Goal: Use online tool/utility: Utilize a website feature to perform a specific function

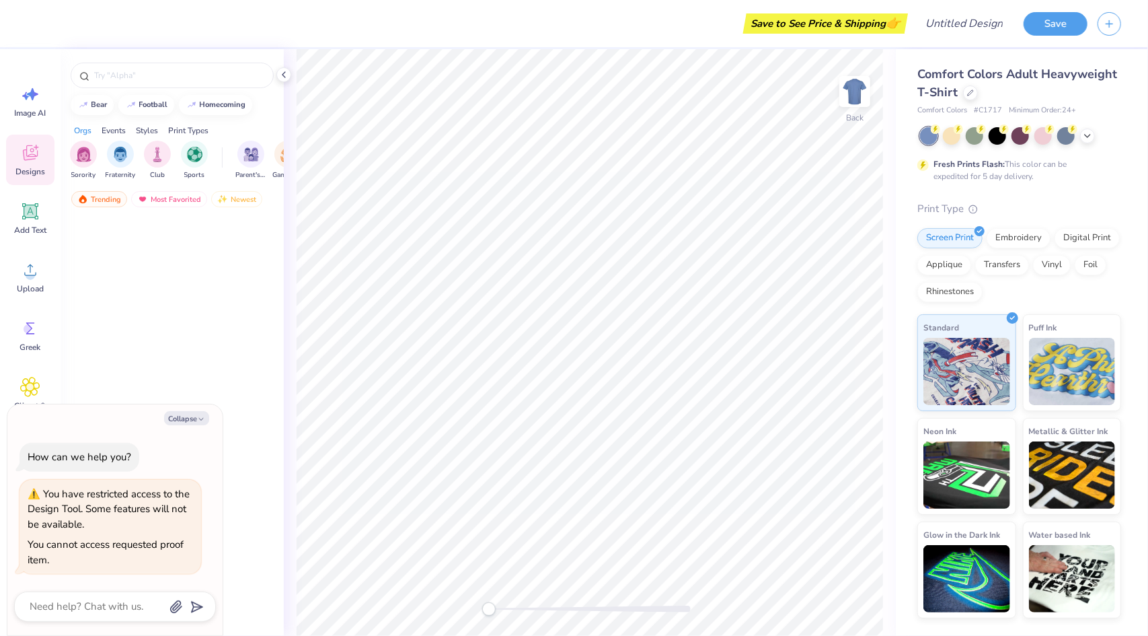
type textarea "x"
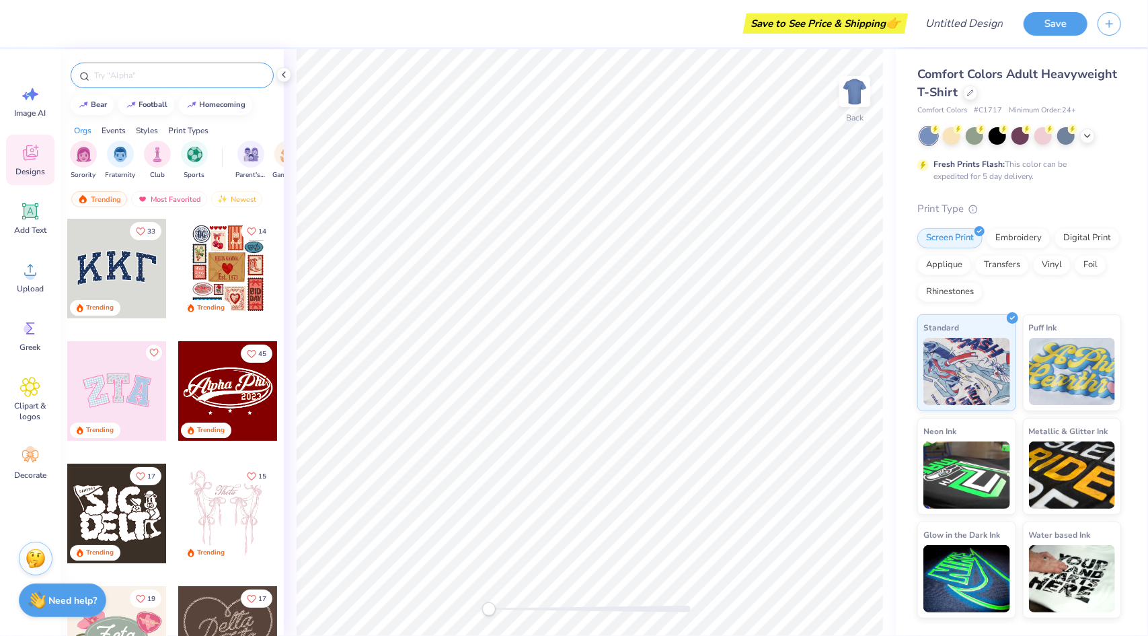
click at [109, 71] on input "text" at bounding box center [179, 75] width 172 height 13
type input "cook"
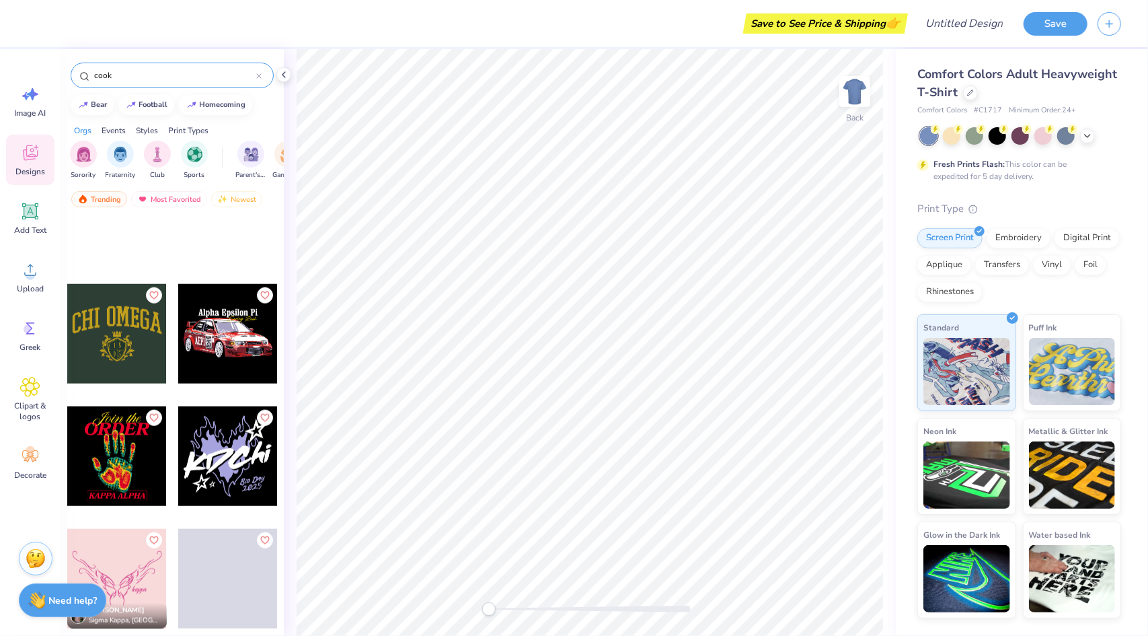
scroll to position [4698, 0]
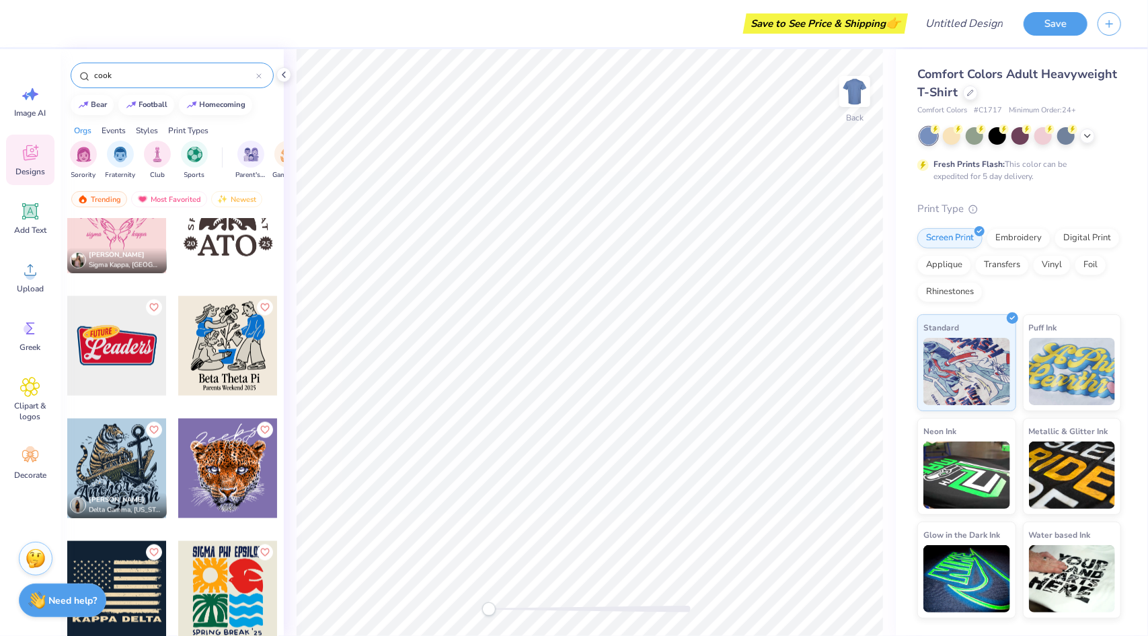
click at [137, 76] on input "cook" at bounding box center [174, 75] width 163 height 13
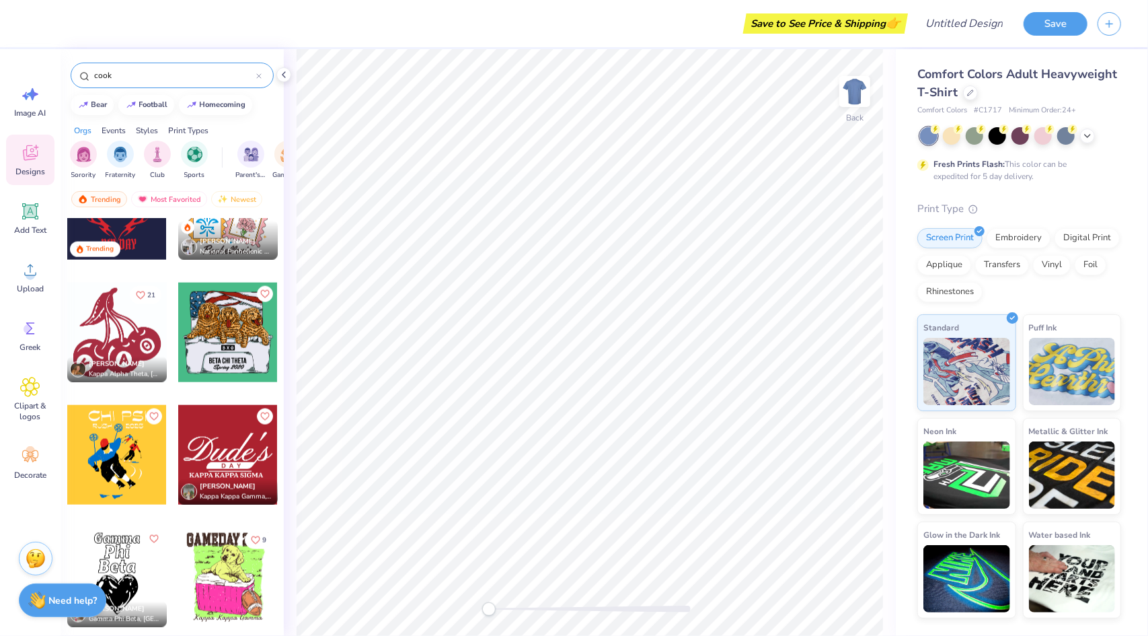
scroll to position [1161, 0]
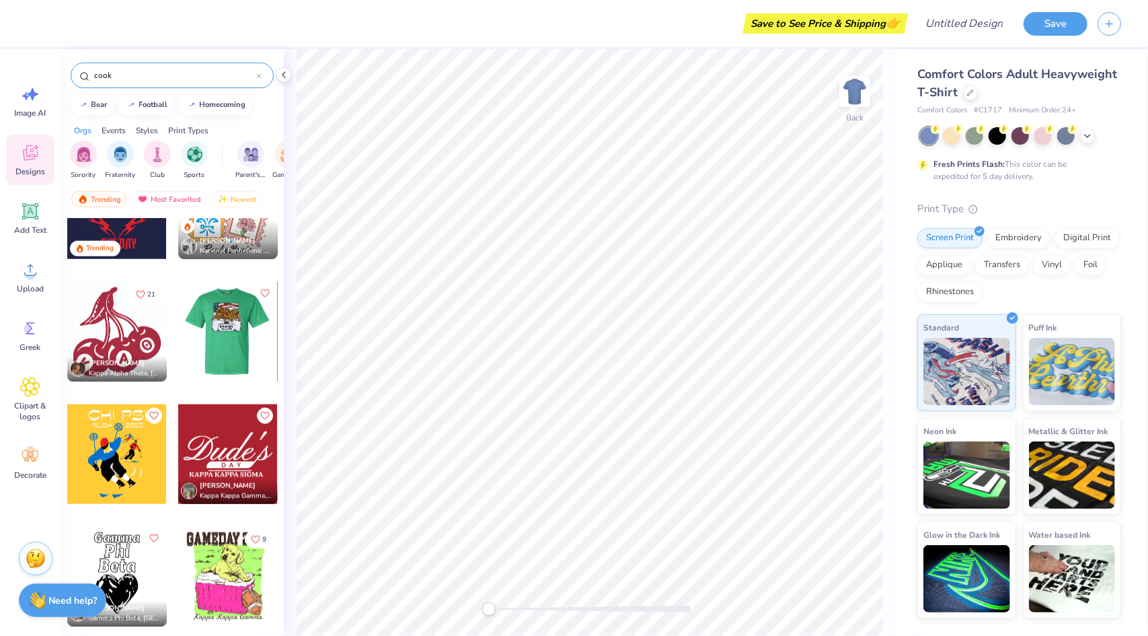
click at [226, 324] on div at bounding box center [228, 332] width 299 height 100
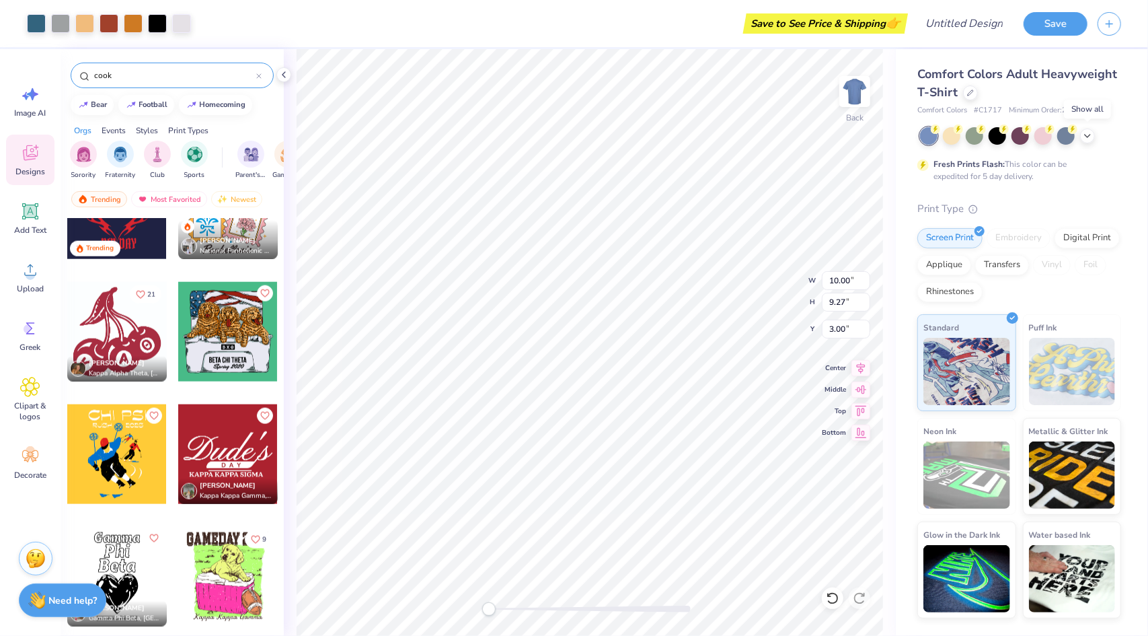
click at [1086, 137] on icon at bounding box center [1087, 136] width 11 height 11
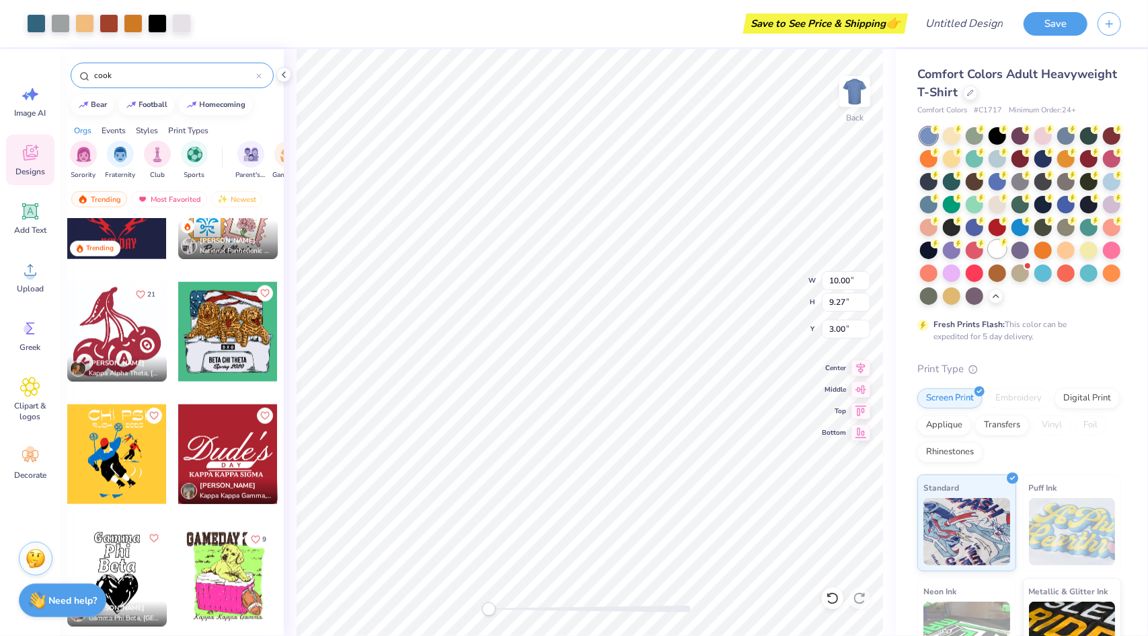
click at [989, 258] on div at bounding box center [997, 248] width 17 height 17
click at [847, 97] on img at bounding box center [855, 92] width 54 height 54
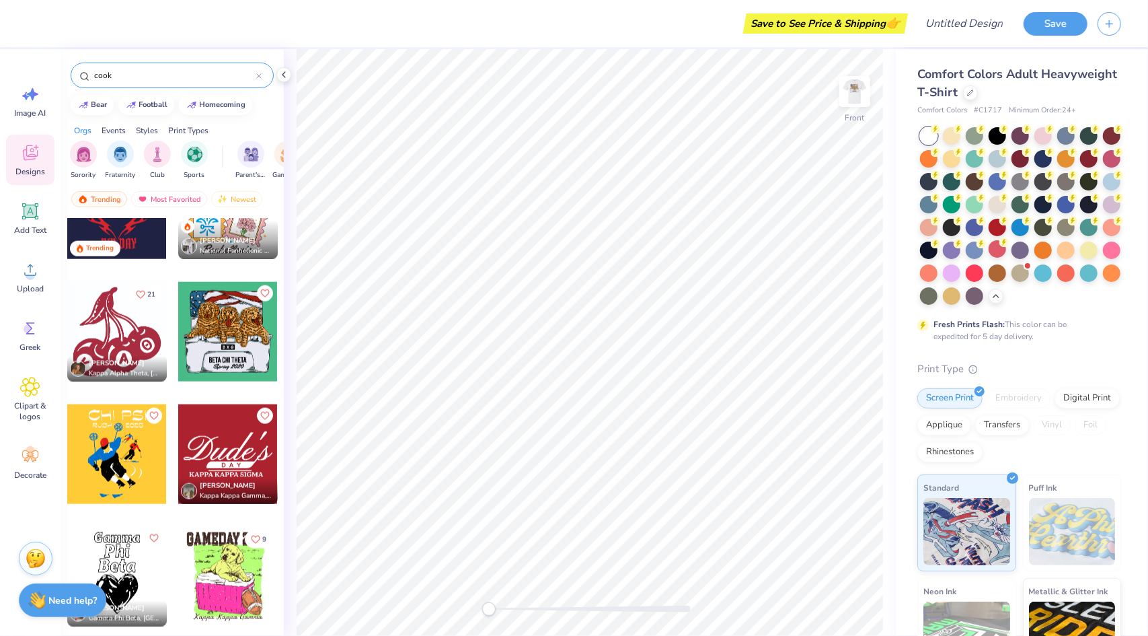
click at [211, 338] on div at bounding box center [228, 332] width 100 height 100
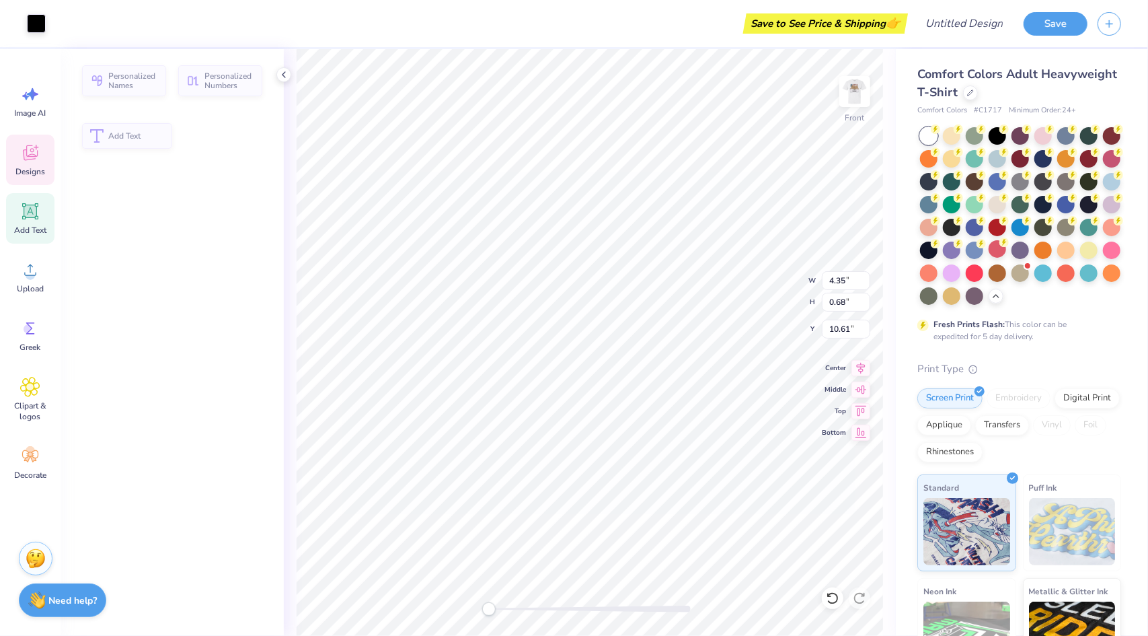
type input "4.35"
type input "0.68"
type input "10.61"
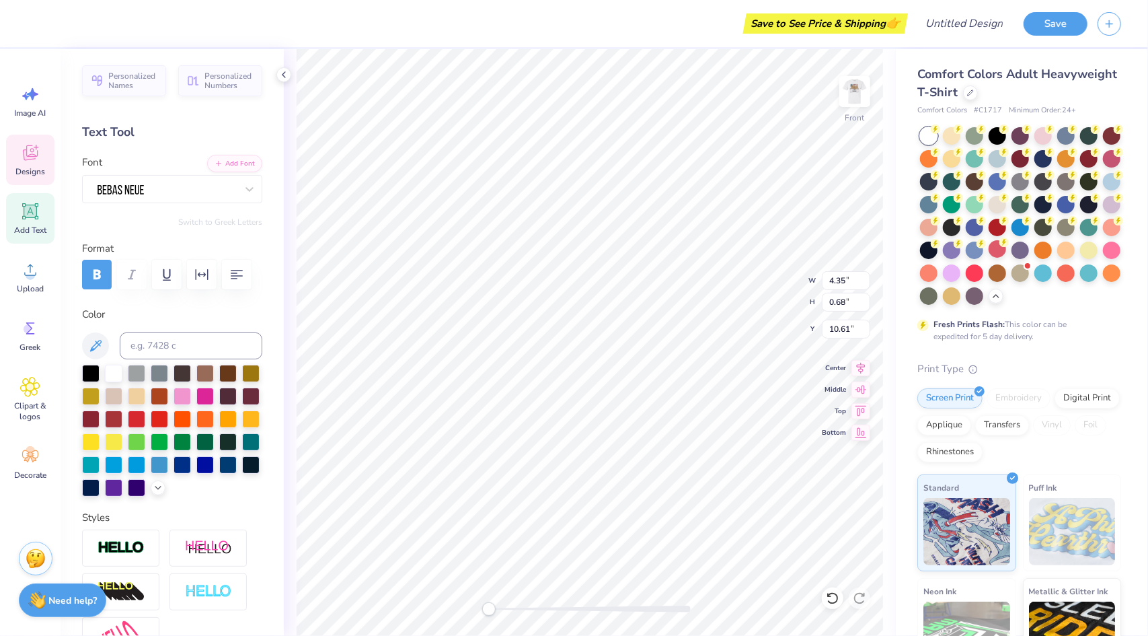
scroll to position [11, 6]
type textarea "GAMMA SIGMA PHI"
type input "3.41"
type input "0.58"
type input "11.42"
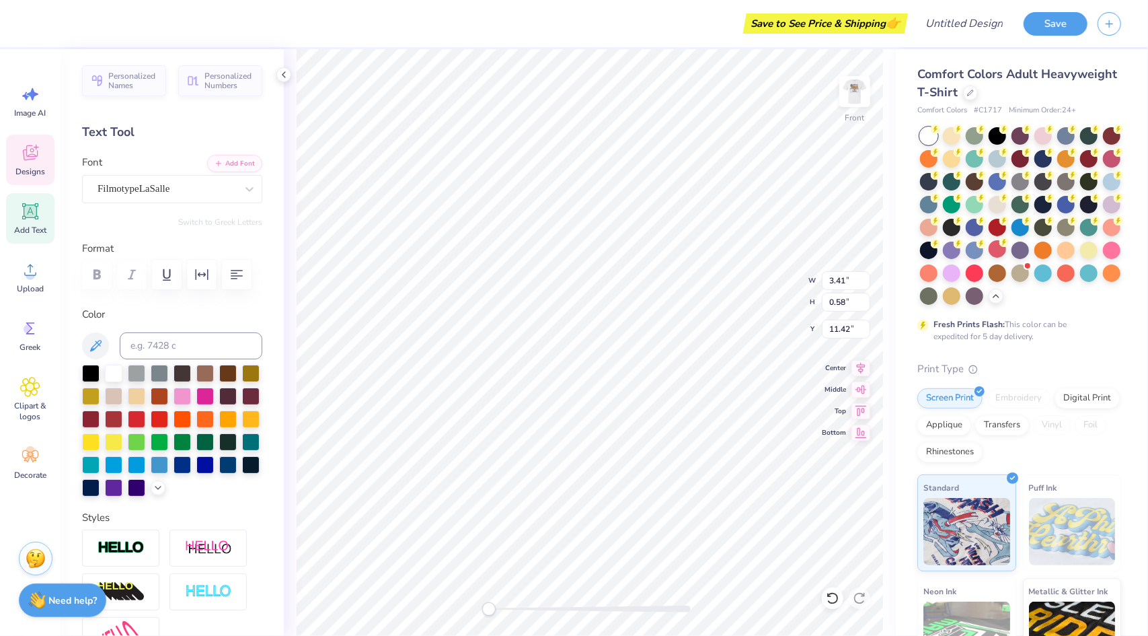
scroll to position [11, 4]
type textarea "S"
type textarea "Fall 2025"
type input "4.98"
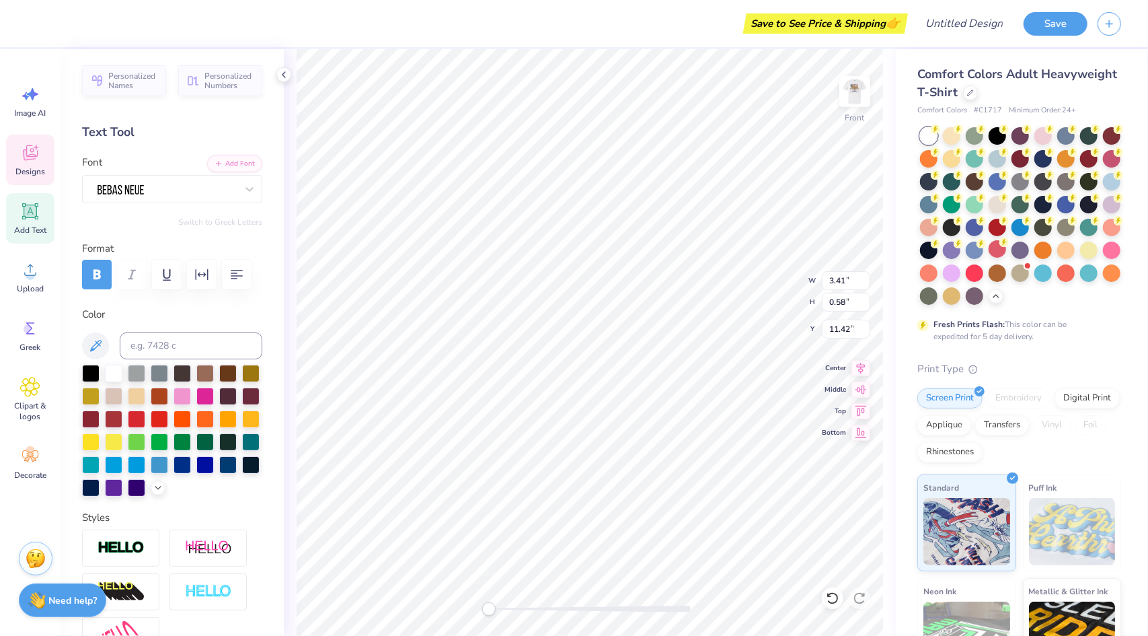
type input "0.66"
type input "10.68"
click at [633, 318] on li "Copy" at bounding box center [663, 324] width 106 height 26
type input "9.62"
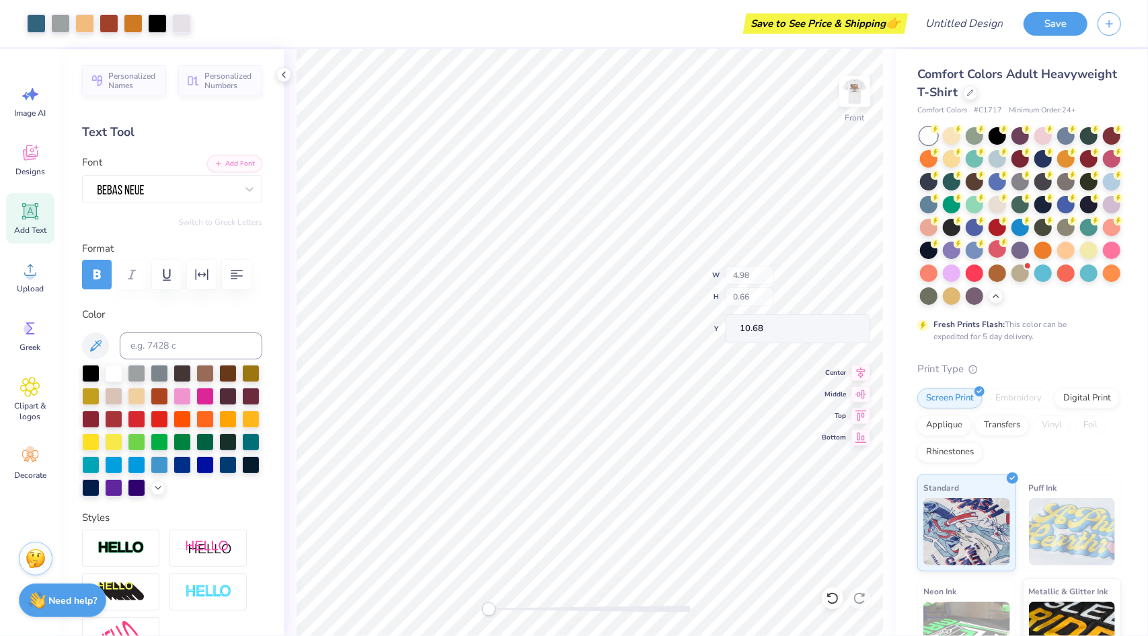
type input "3.65"
type input "8.73"
type input "4.98"
type input "0.66"
type input "10.68"
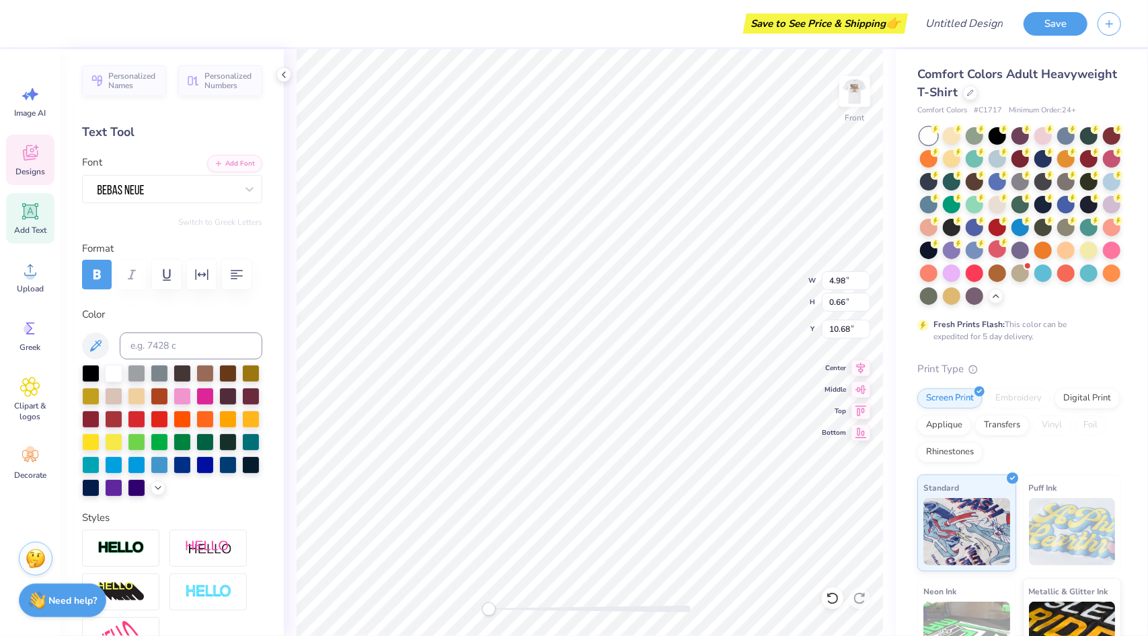
scroll to position [11, 6]
type textarea "G"
type textarea "f"
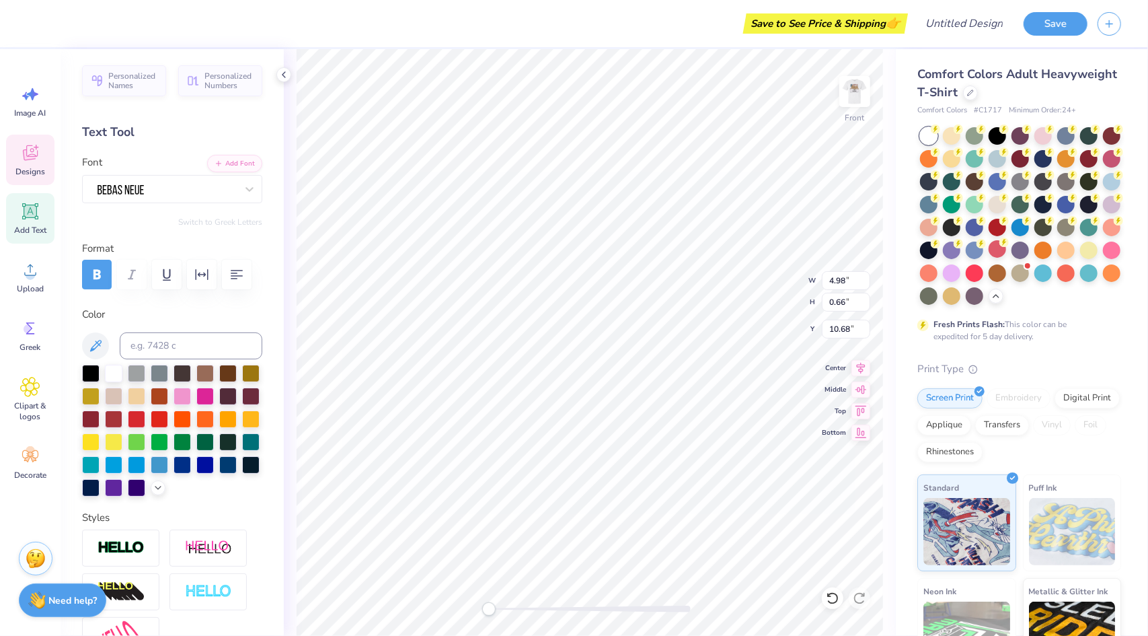
type textarea "t"
type input "2.34"
type input "1.26"
type input "4.30"
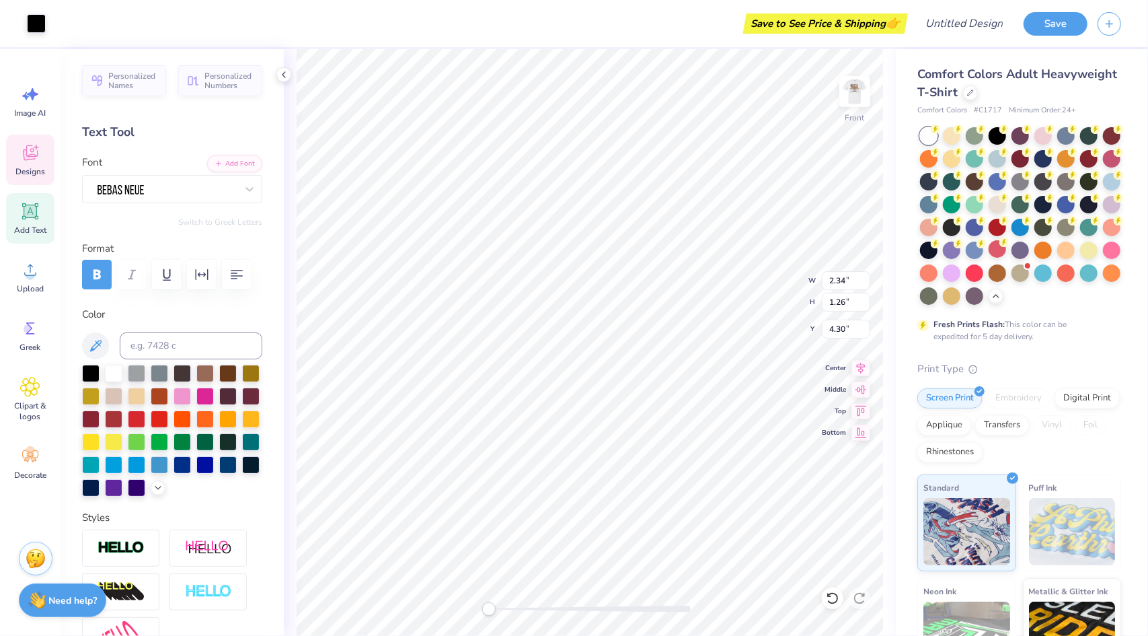
type input "1.33"
type input "1.66"
type input "7.16"
type input "9.62"
type input "3.65"
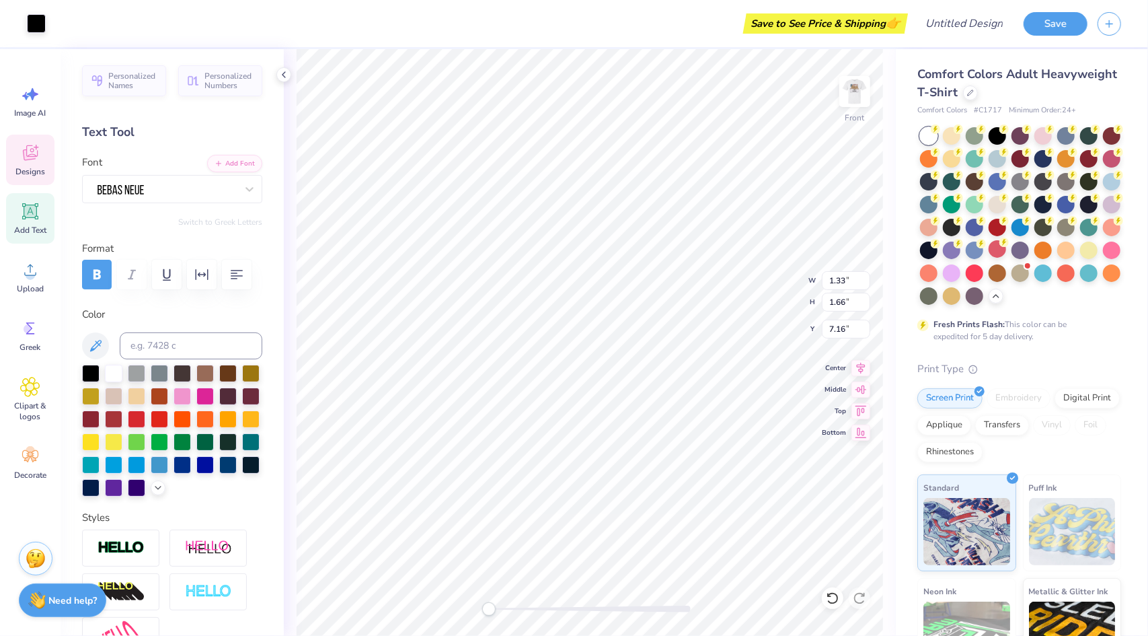
type input "8.73"
type input "10.16"
type input "9.42"
type input "3.00"
click at [32, 154] on icon at bounding box center [30, 152] width 15 height 15
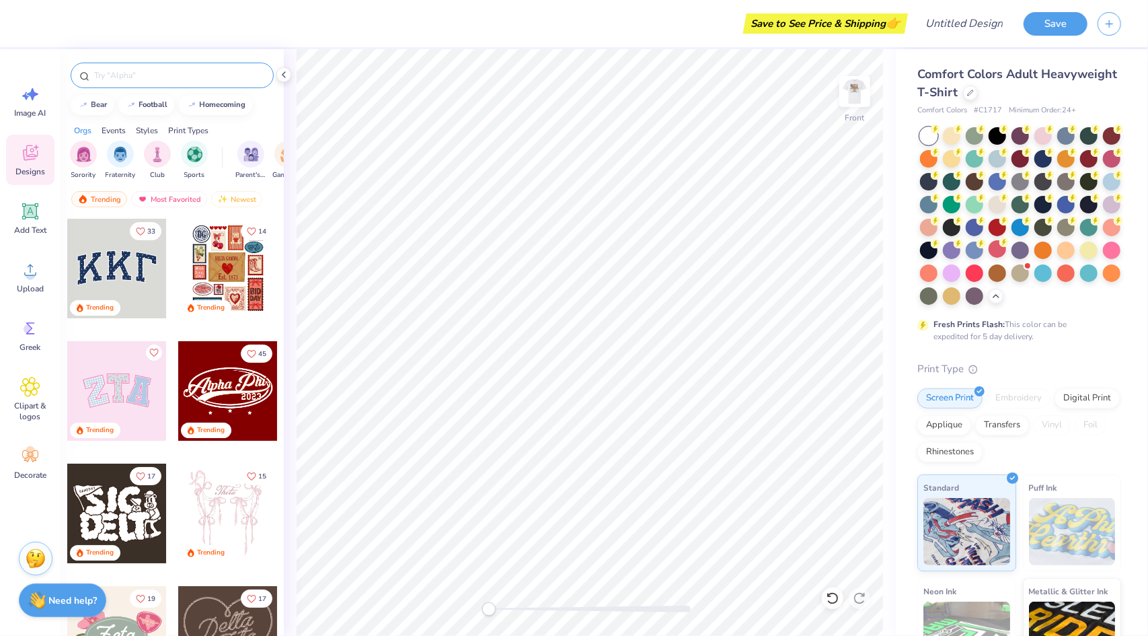
click at [118, 78] on input "text" at bounding box center [179, 75] width 172 height 13
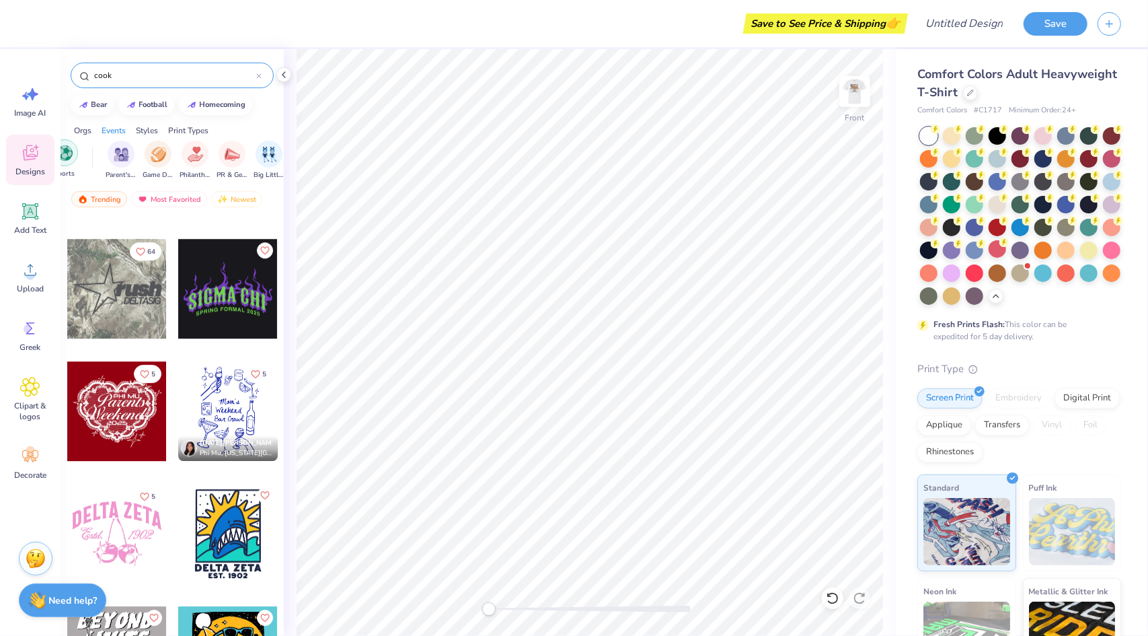
scroll to position [0, 132]
type input "cook"
click at [147, 148] on div "filter for Game Day" at bounding box center [156, 152] width 27 height 27
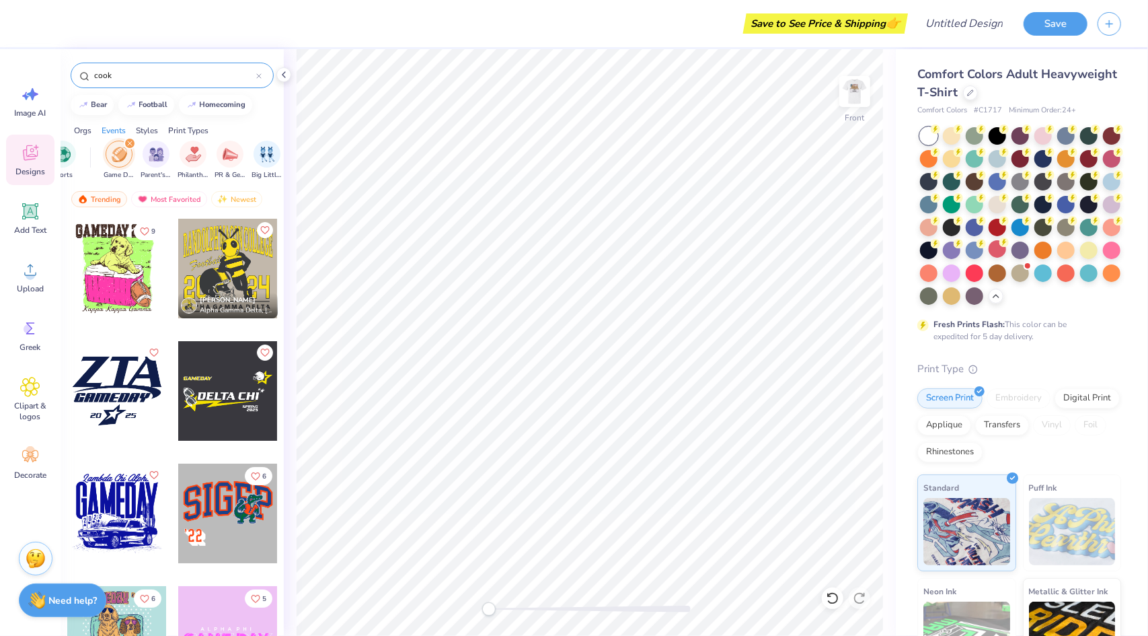
scroll to position [144, 0]
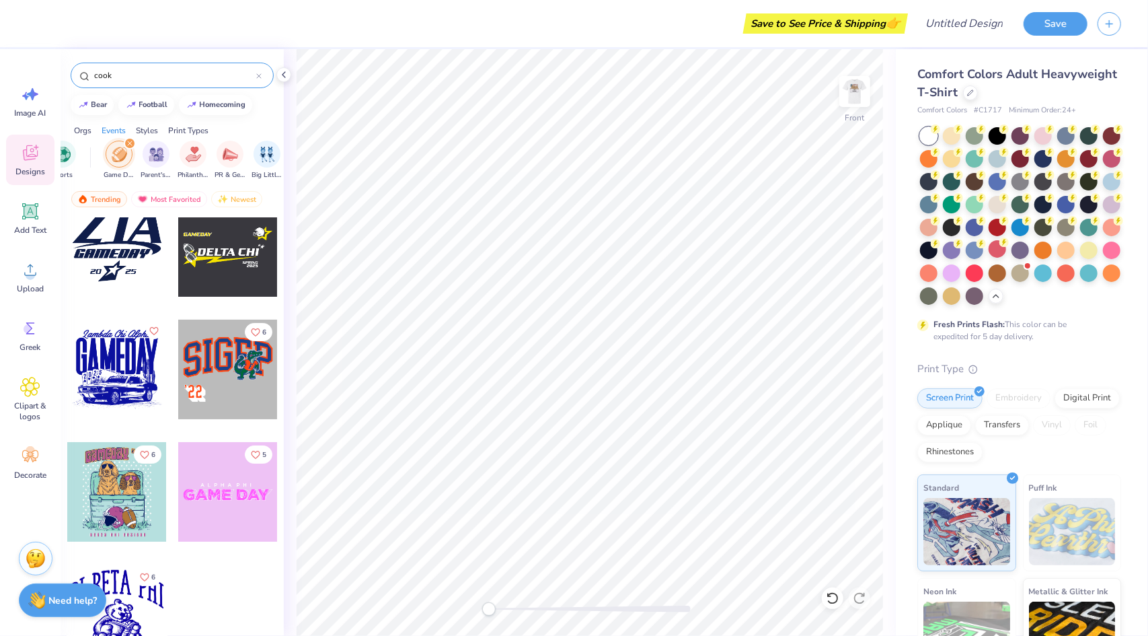
click at [260, 76] on icon at bounding box center [258, 75] width 5 height 5
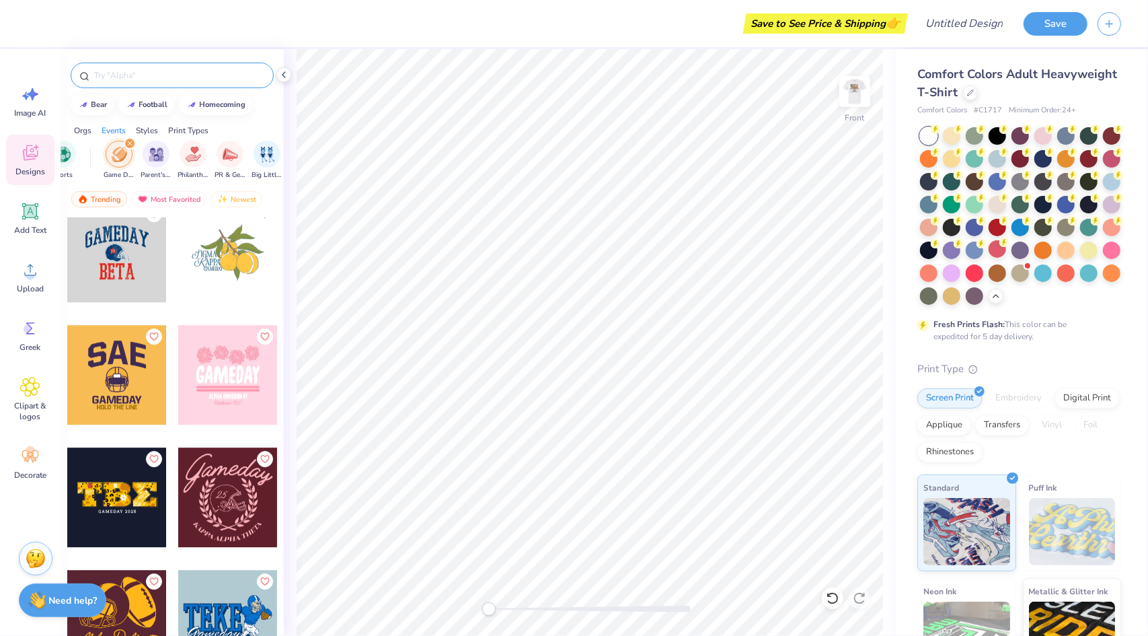
scroll to position [12995, 0]
